Goal: Task Accomplishment & Management: Manage account settings

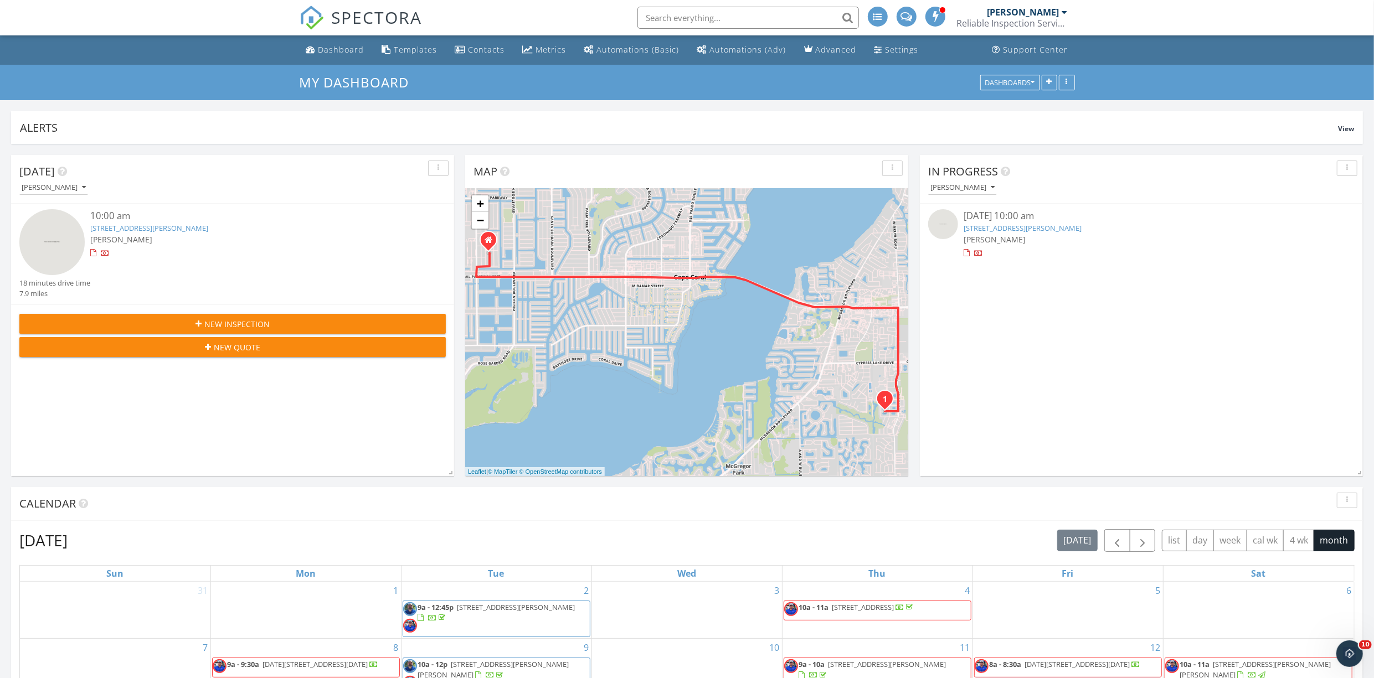
click at [199, 229] on link "1466 Palm Woode Dr, Fort Myers, FL 33919" at bounding box center [149, 228] width 118 height 10
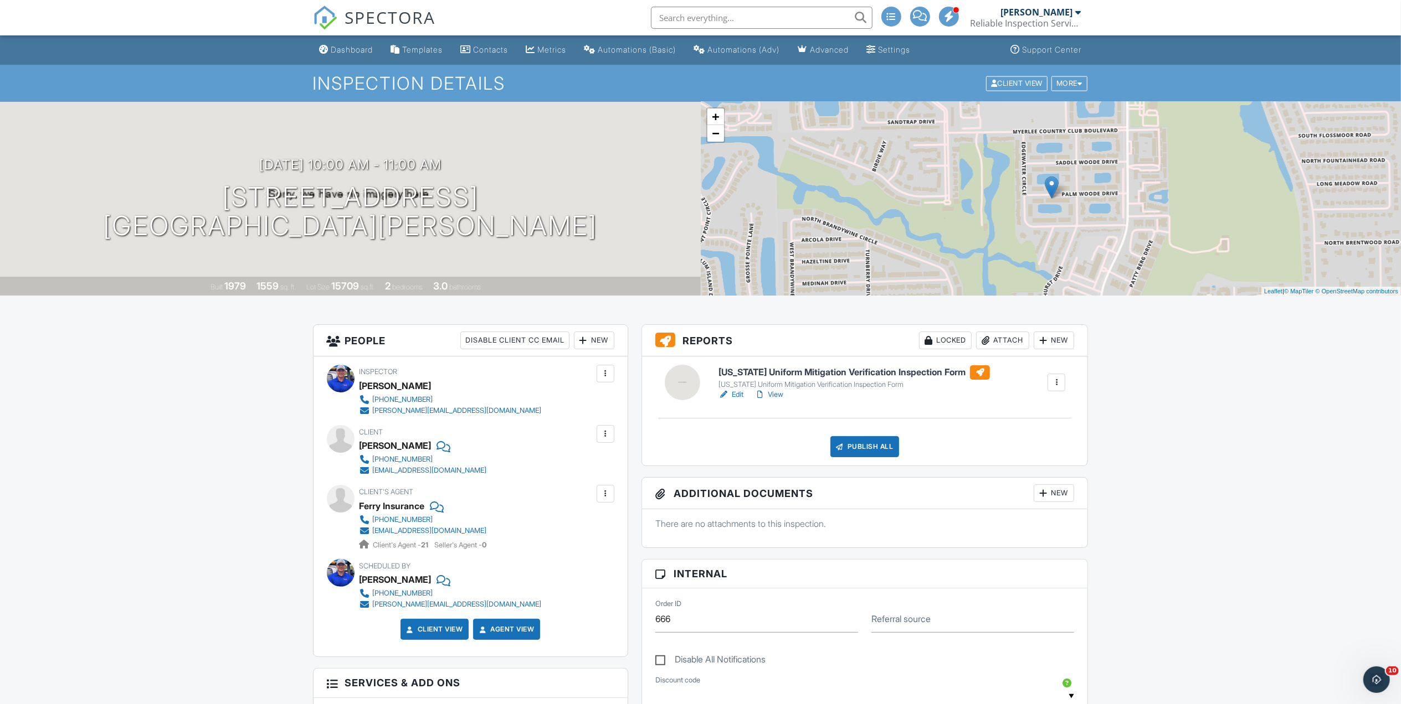
click at [732, 393] on link "Edit" at bounding box center [730, 394] width 25 height 11
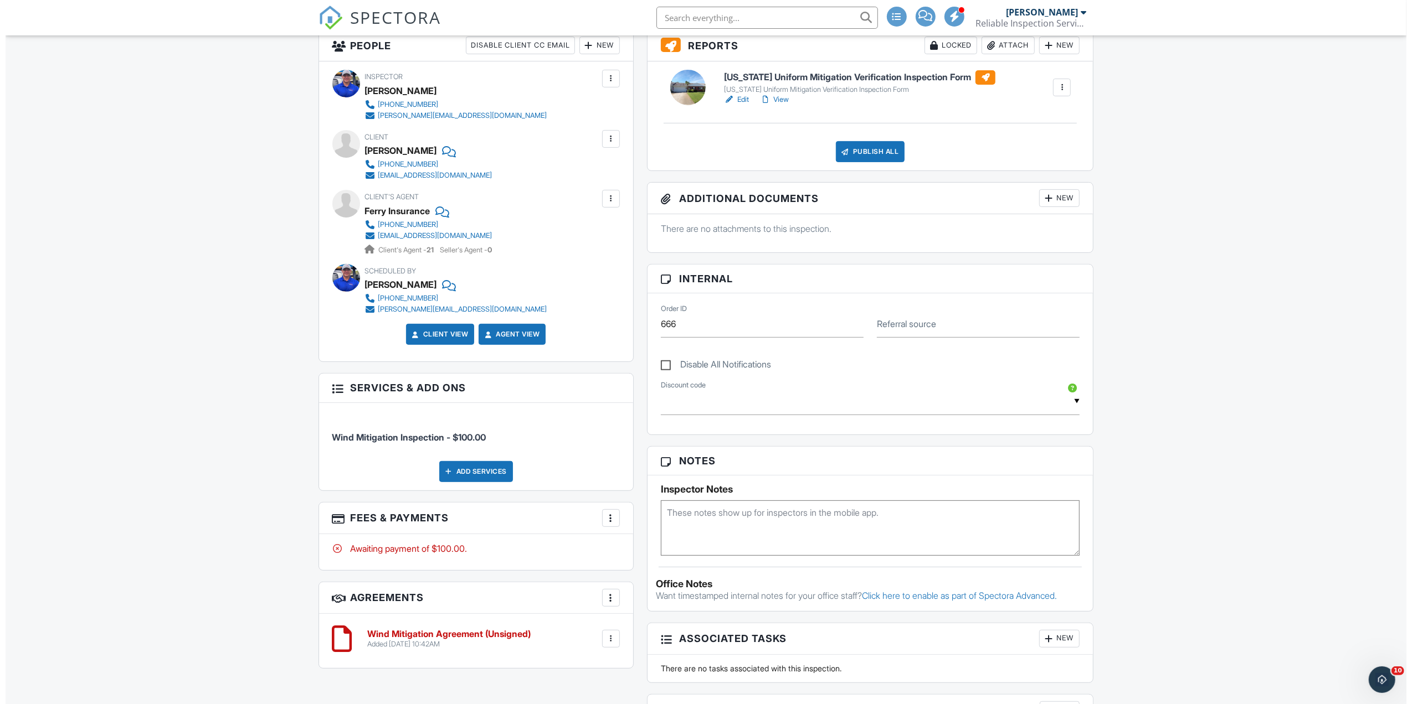
scroll to position [369, 0]
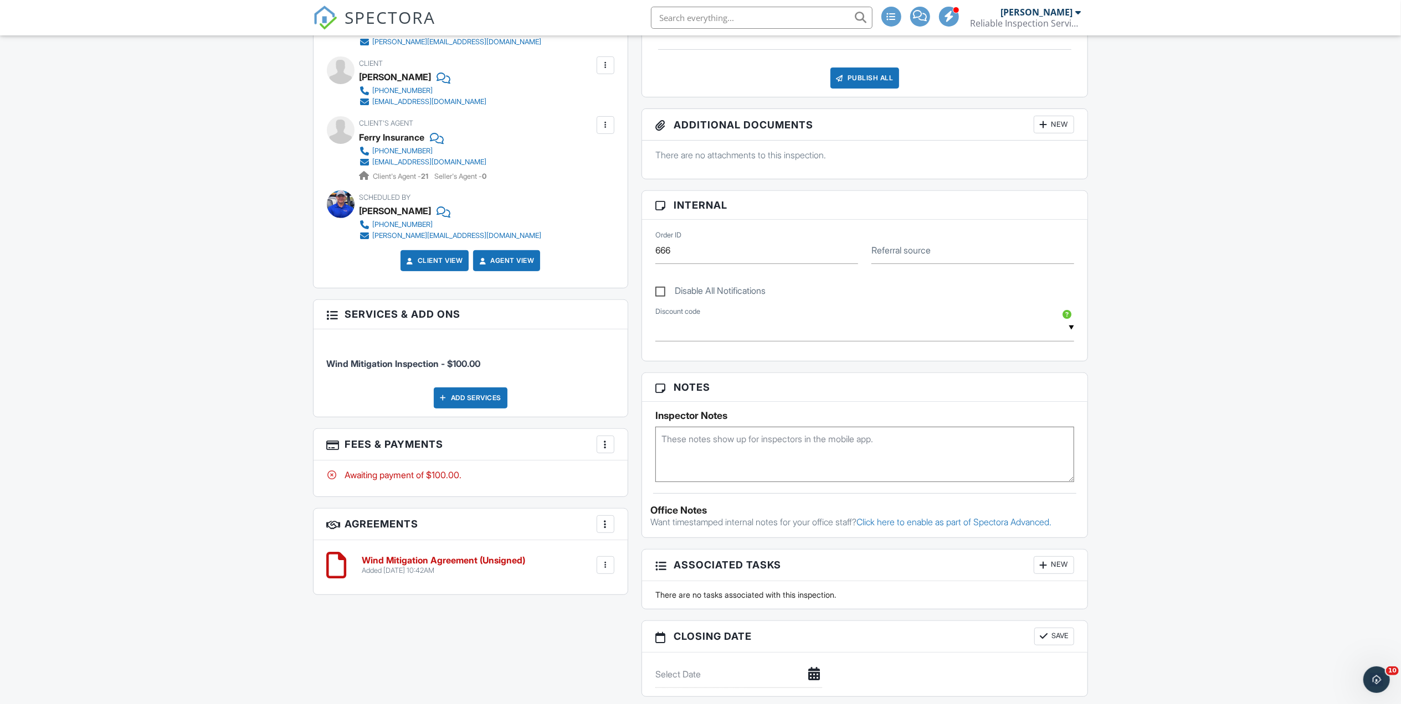
click at [607, 450] on div at bounding box center [605, 444] width 11 height 11
click at [638, 481] on li "Edit Fees & Payments" at bounding box center [661, 479] width 116 height 28
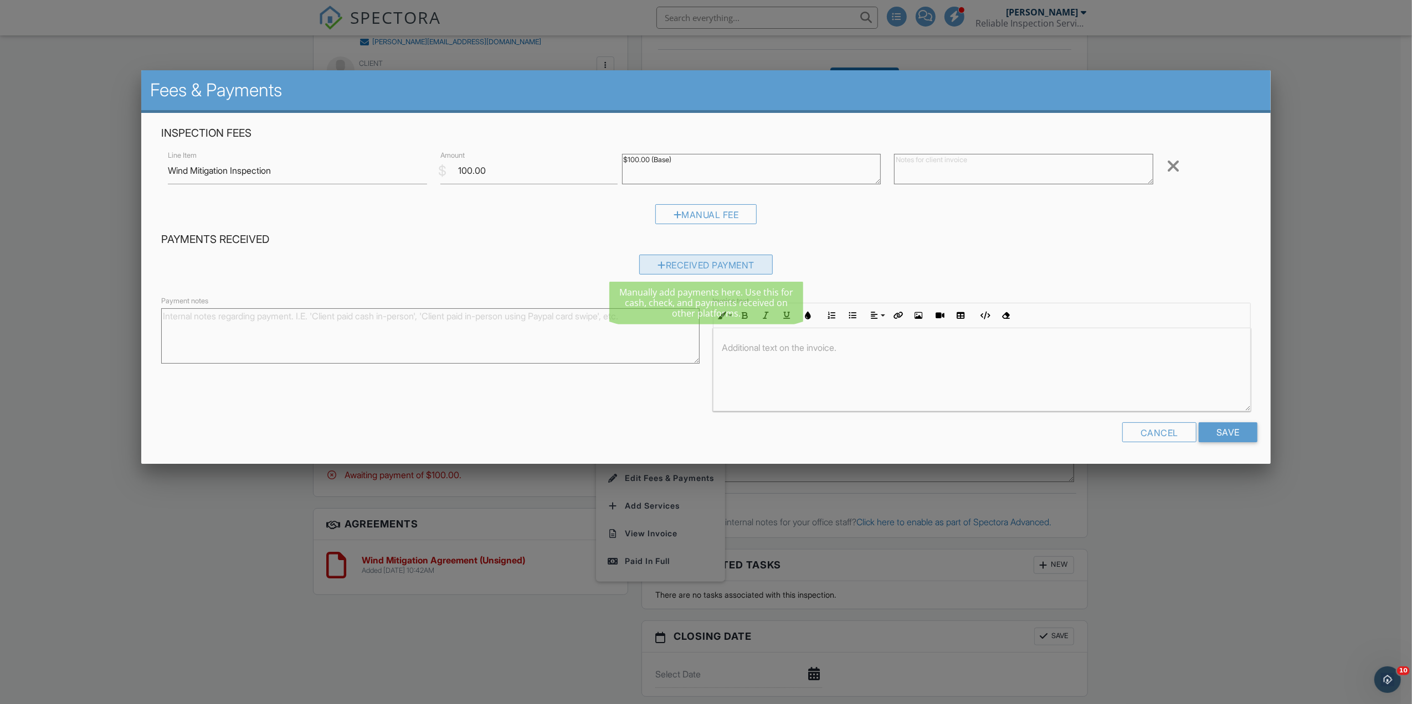
click at [740, 264] on div "Received Payment" at bounding box center [705, 265] width 133 height 20
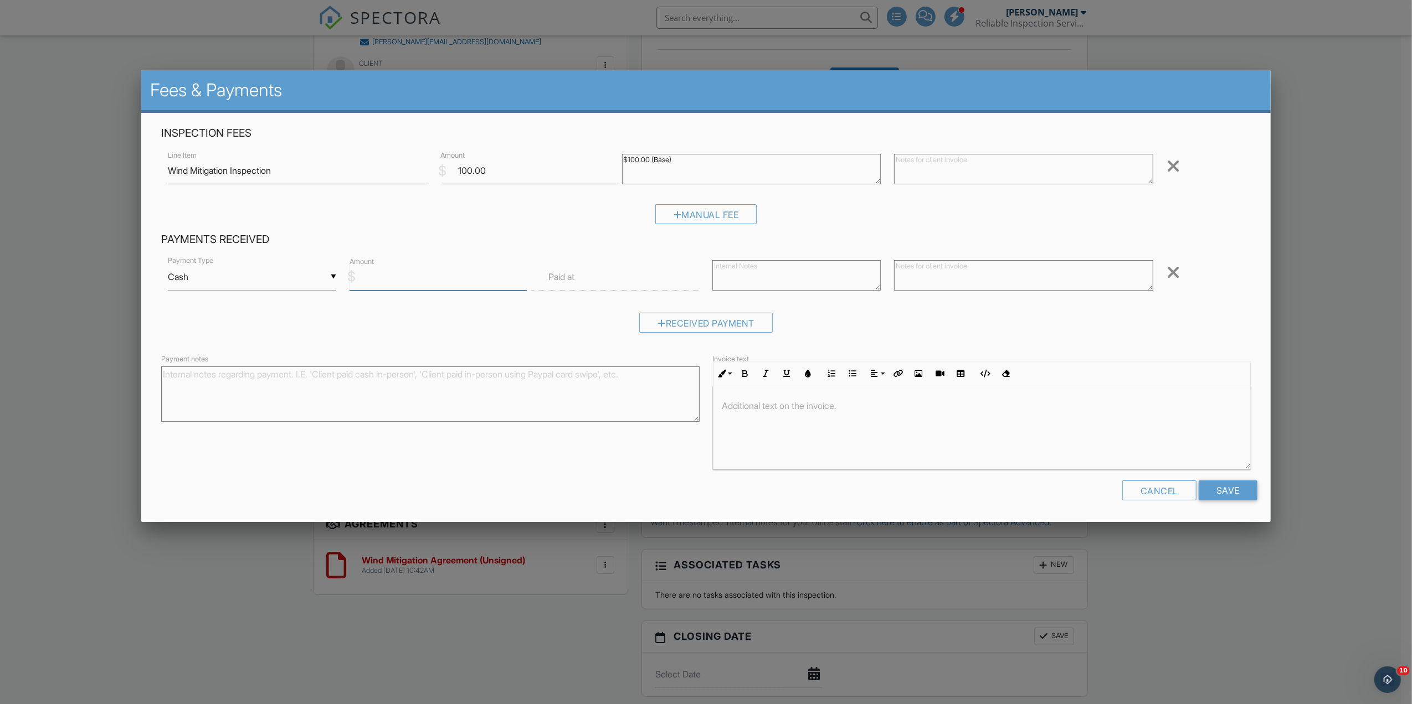
click at [503, 277] on input "Amount" at bounding box center [437, 277] width 177 height 27
type input "100"
click at [1227, 488] on input "Save" at bounding box center [1228, 491] width 59 height 20
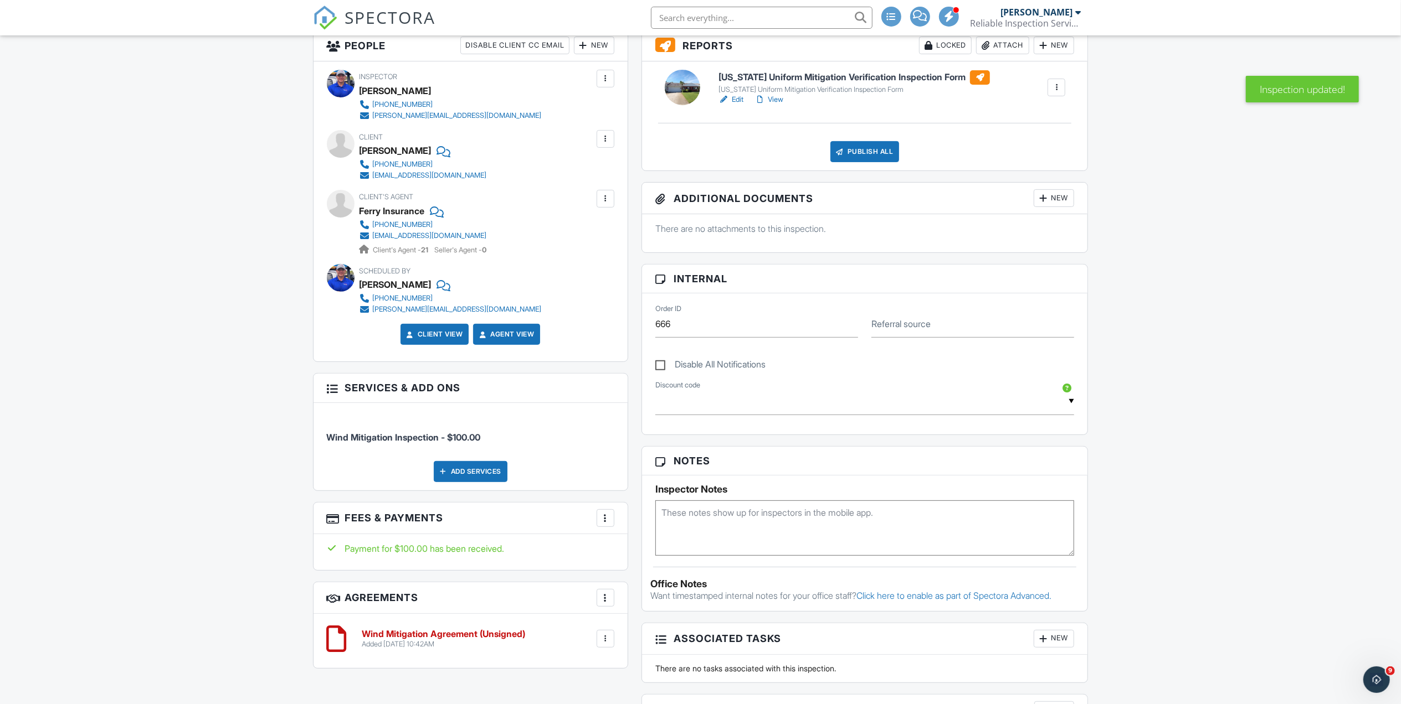
click at [608, 520] on div at bounding box center [605, 518] width 11 height 11
click at [651, 550] on li "Edit Fees & Payments" at bounding box center [661, 552] width 116 height 28
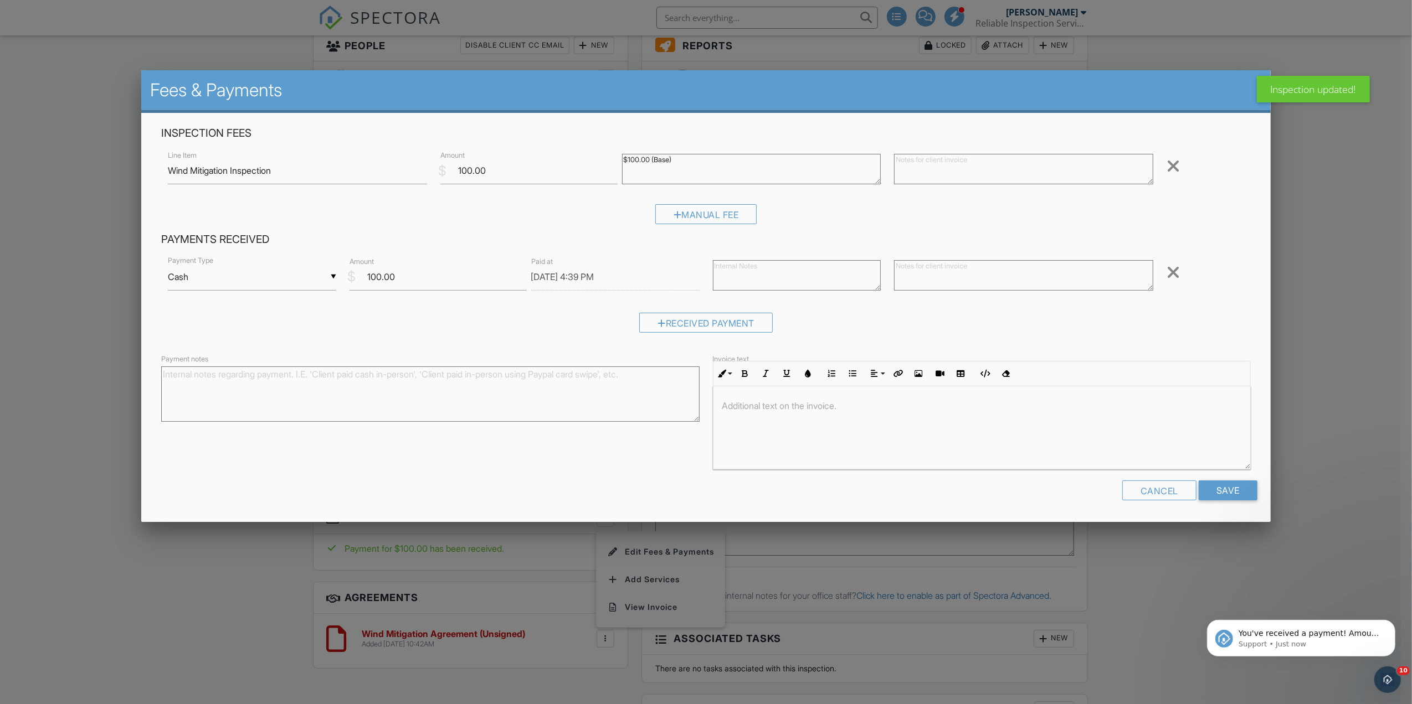
click at [332, 273] on div "▼ Cash Cash Check On-Site Card Other Cash Check On-Site Card Other" at bounding box center [252, 277] width 168 height 27
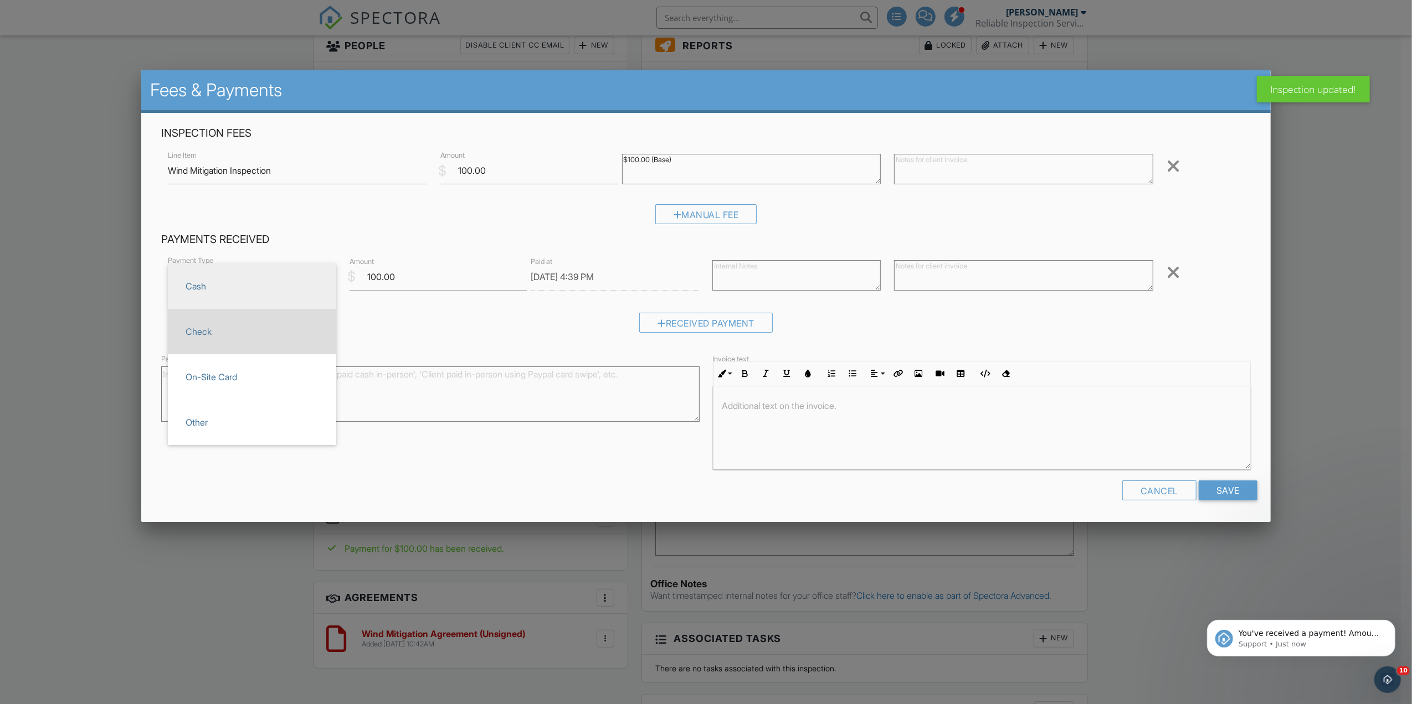
click at [308, 336] on span "Check" at bounding box center [252, 332] width 151 height 28
type input "Check"
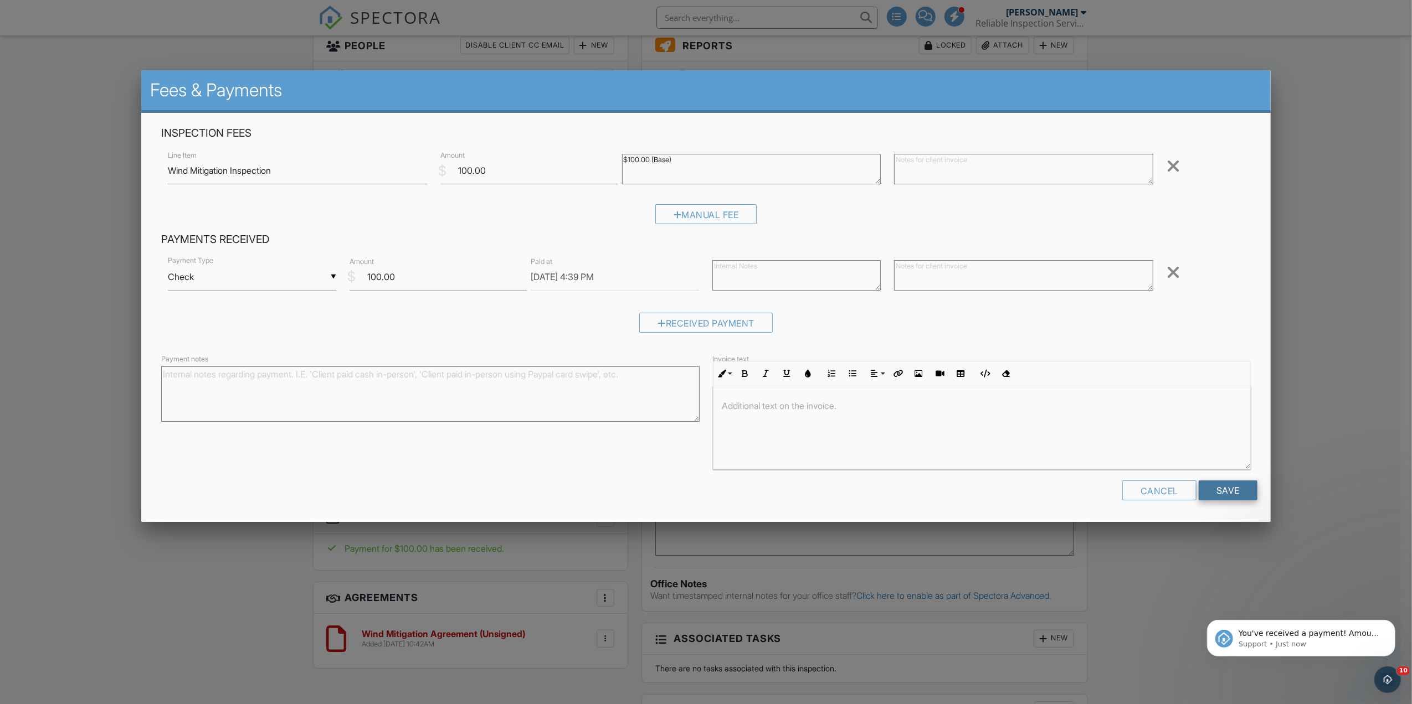
click at [1230, 488] on input "Save" at bounding box center [1228, 491] width 59 height 20
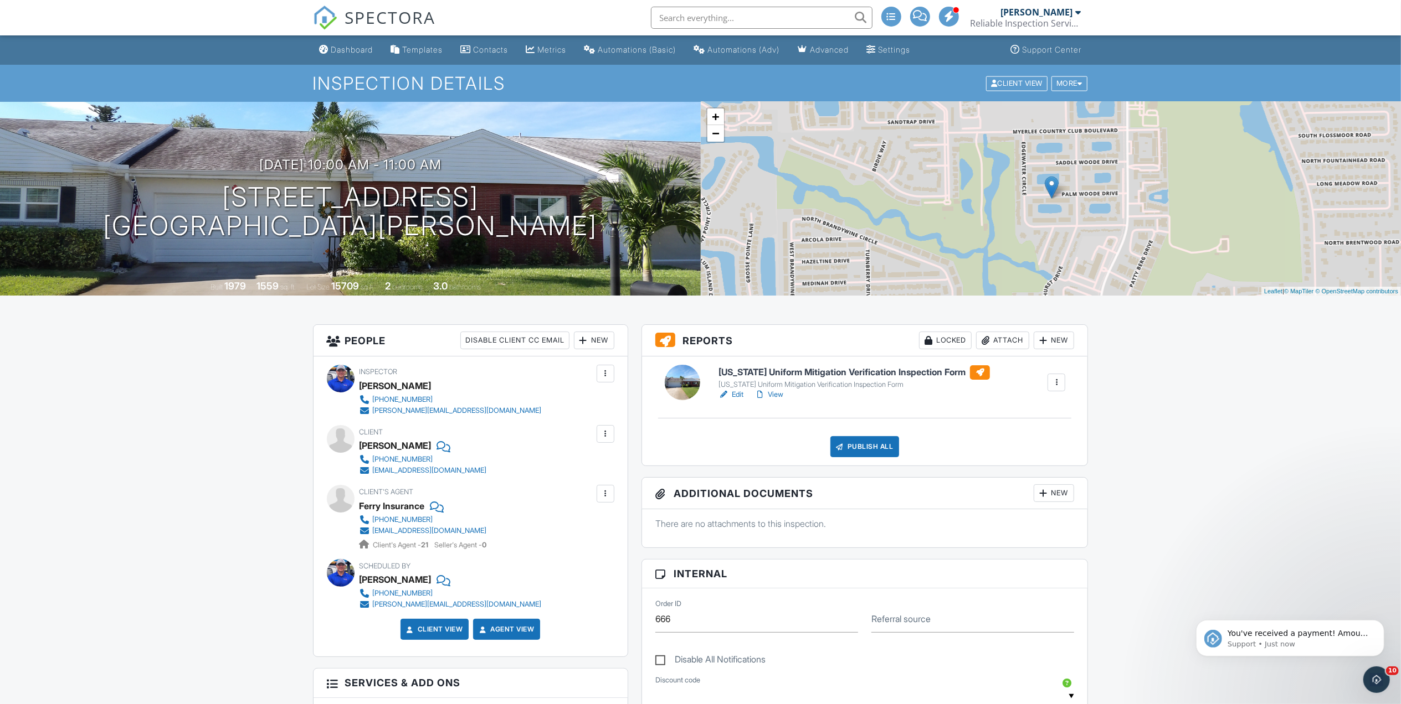
click at [779, 394] on link "View" at bounding box center [768, 394] width 29 height 11
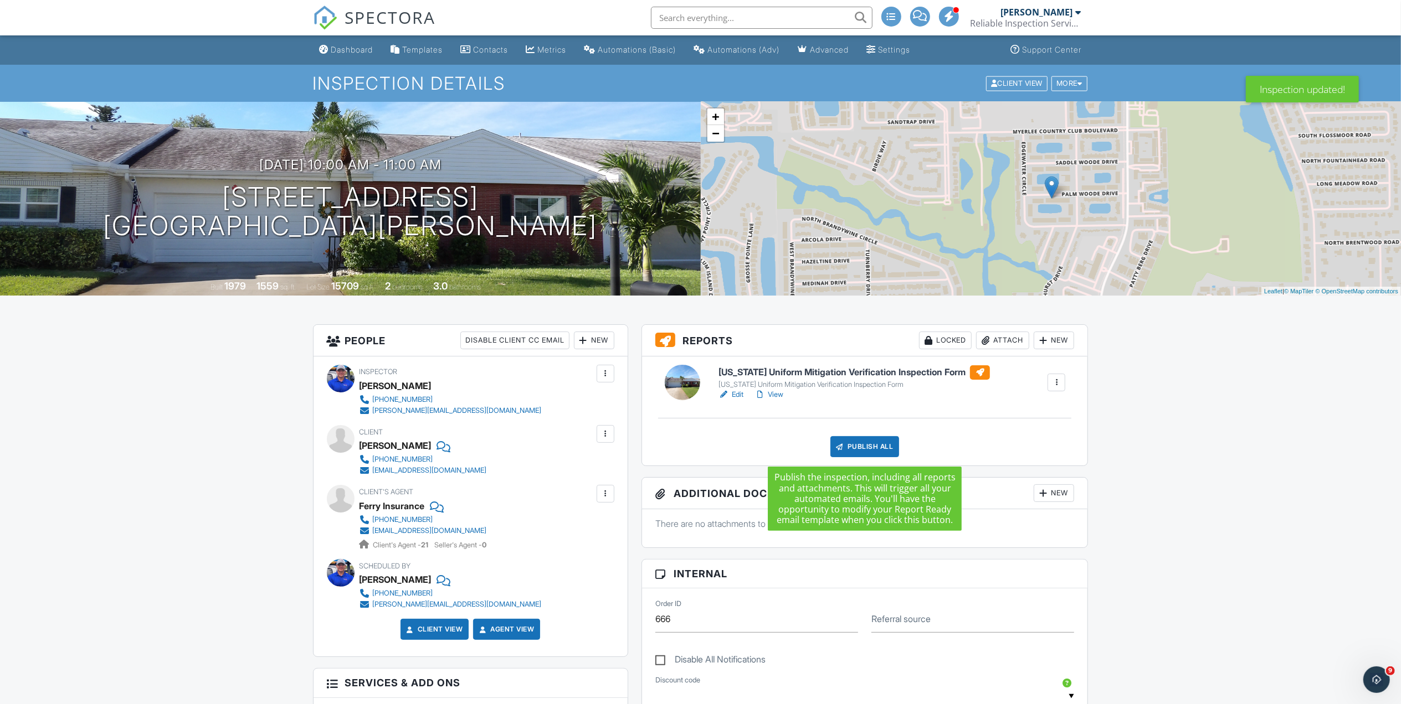
click at [862, 446] on div "Publish All" at bounding box center [864, 446] width 69 height 21
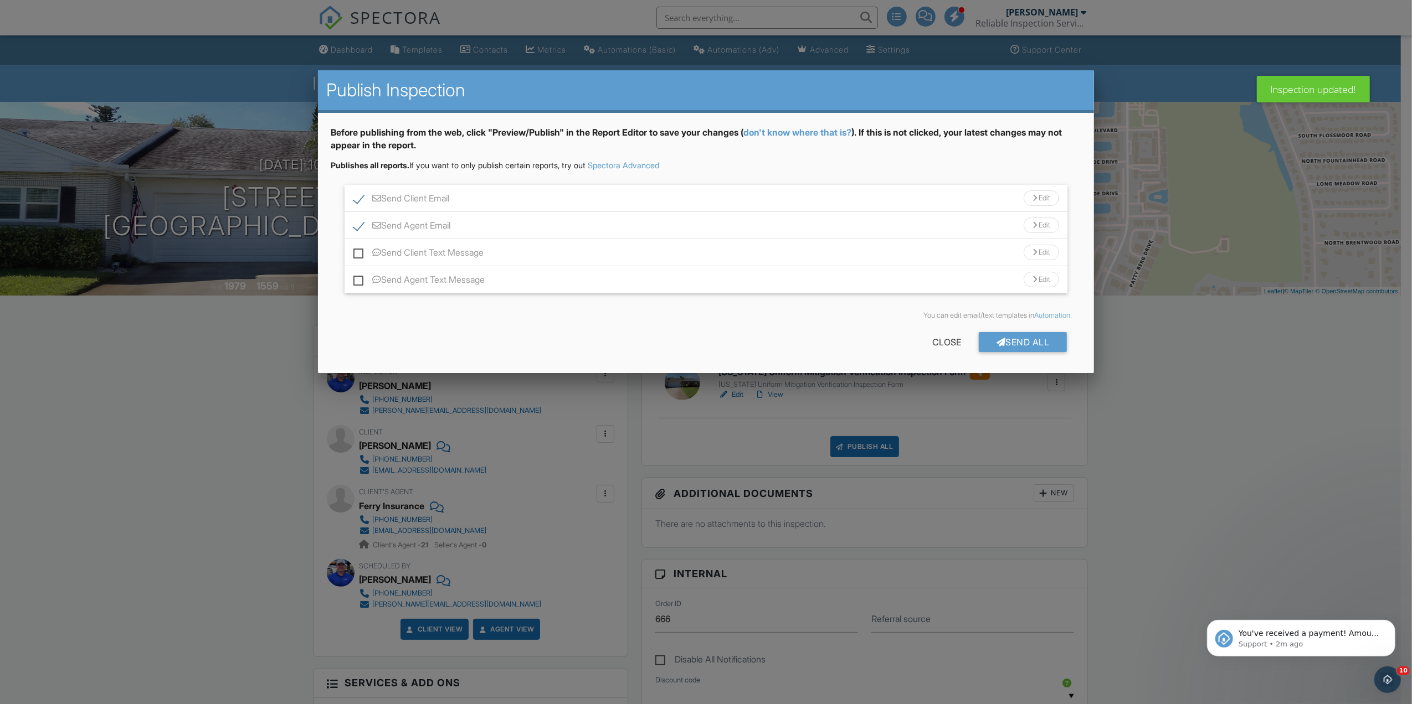
click at [1258, 418] on div at bounding box center [706, 385] width 1412 height 881
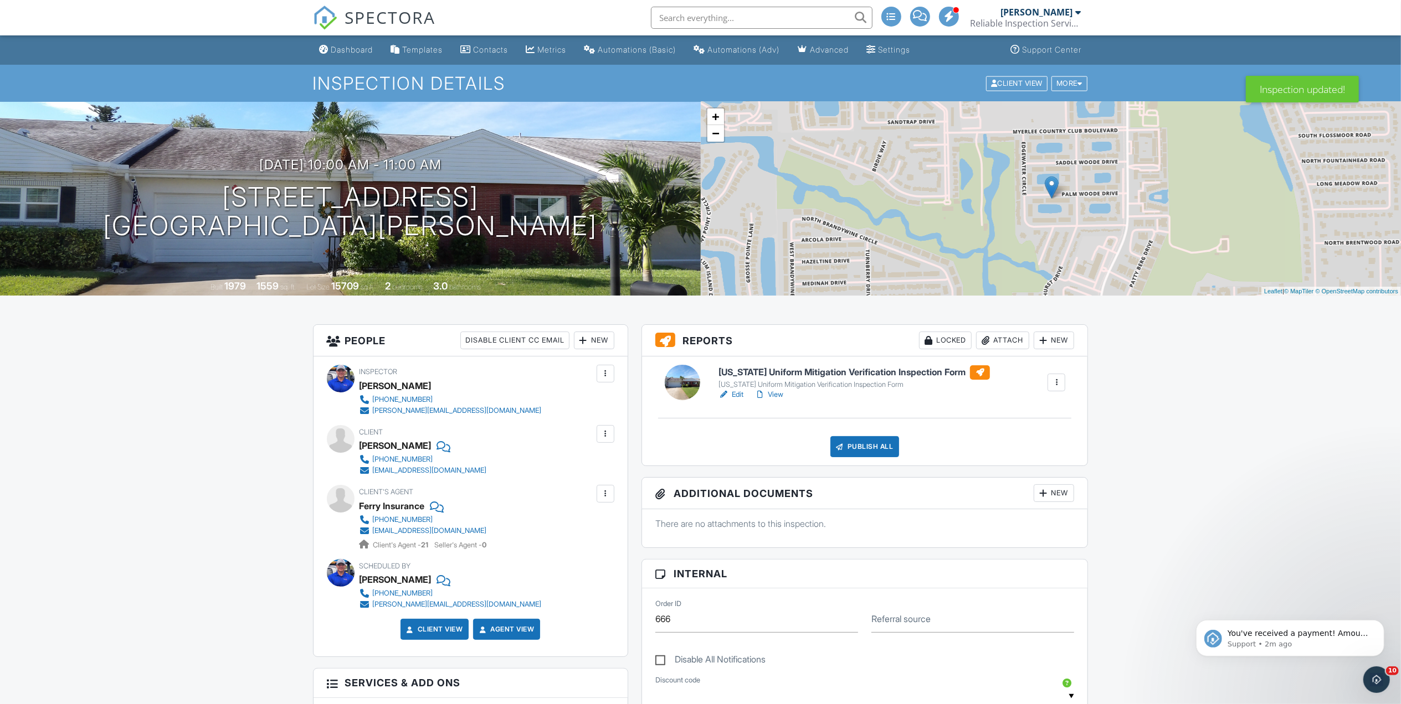
click at [776, 398] on link "View" at bounding box center [768, 394] width 29 height 11
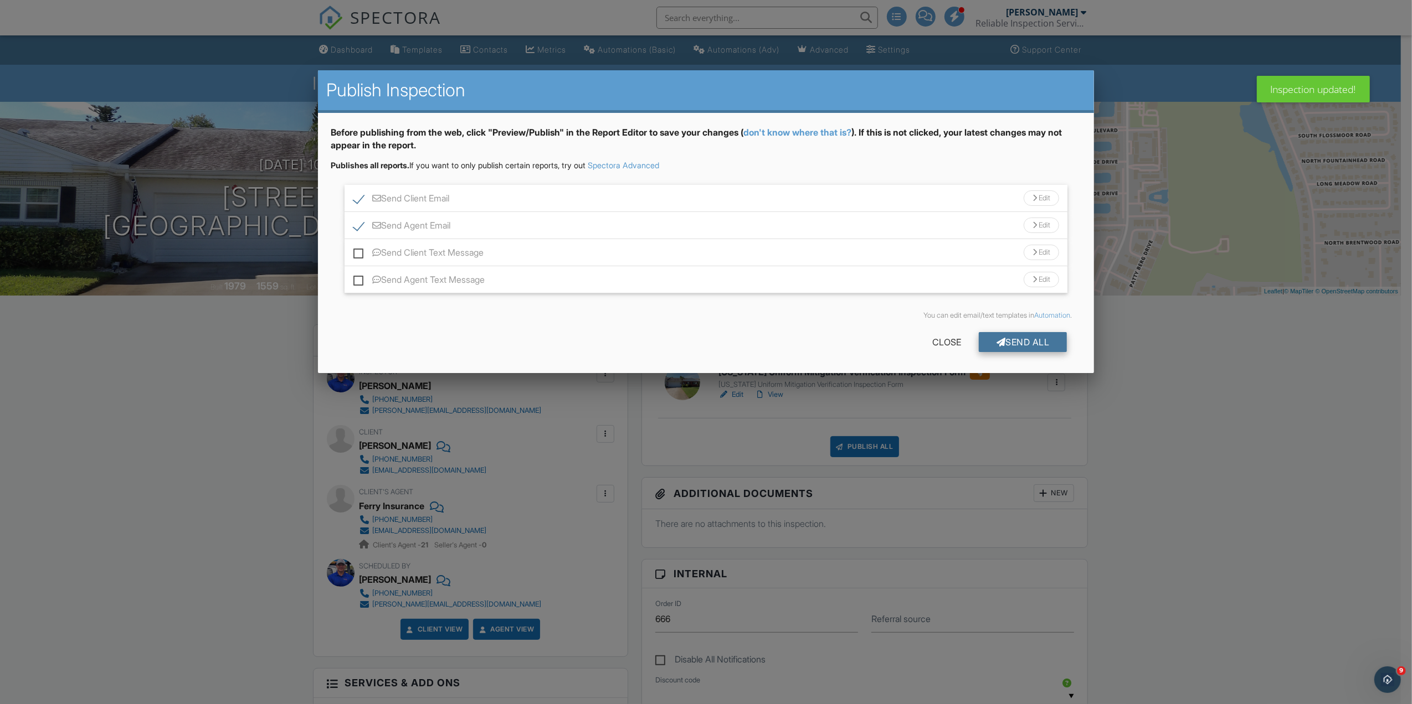
click at [1020, 344] on div "Send All" at bounding box center [1023, 342] width 89 height 20
